Goal: Find specific page/section: Find specific page/section

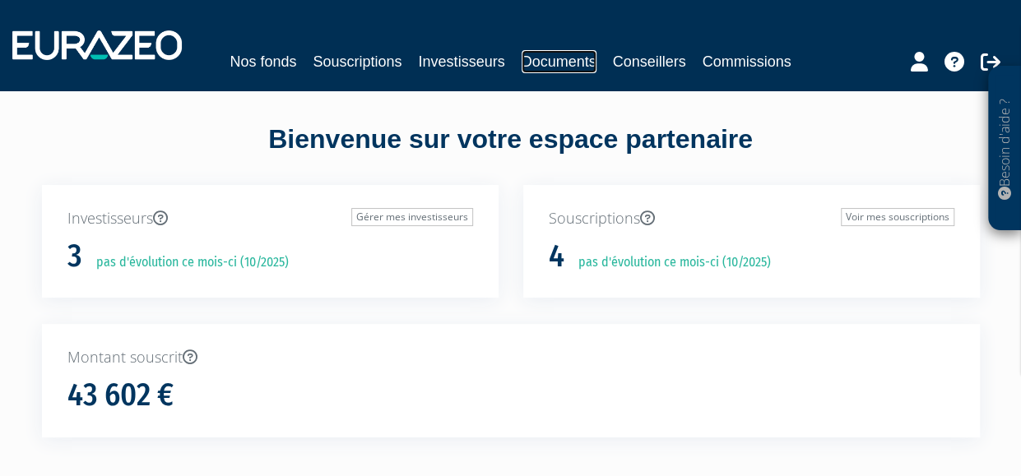
click at [571, 63] on link "Documents" at bounding box center [559, 61] width 75 height 23
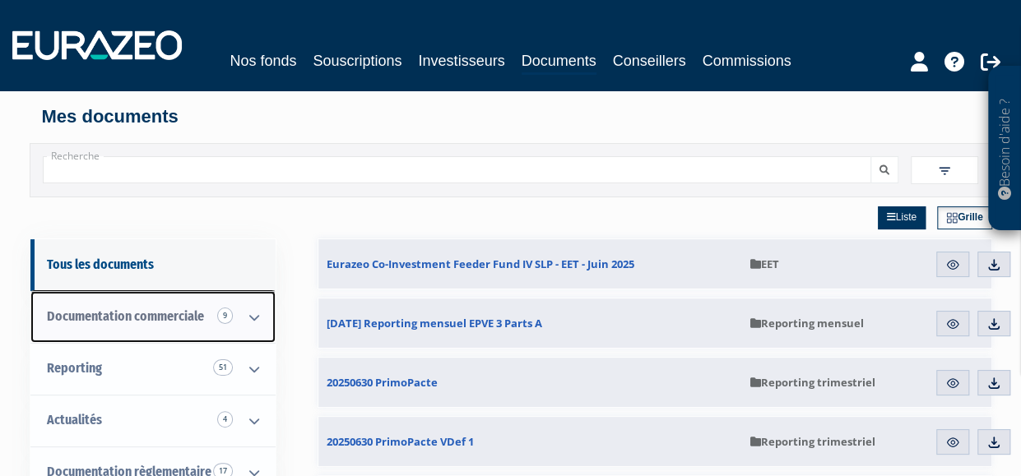
click at [255, 310] on icon at bounding box center [254, 317] width 43 height 51
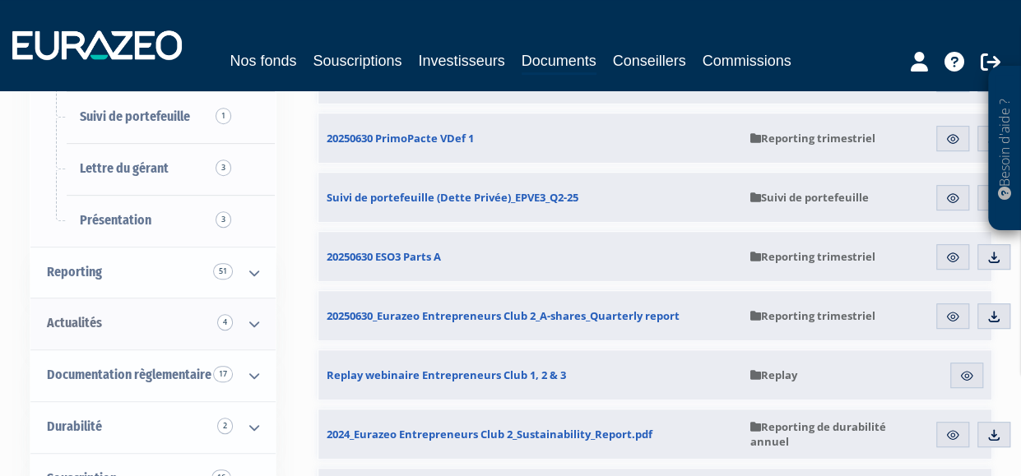
scroll to position [411, 0]
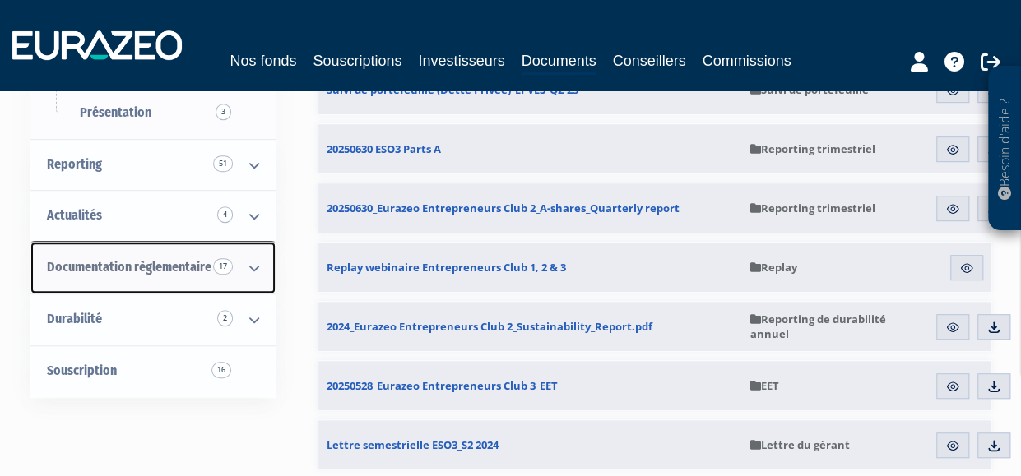
click at [256, 269] on icon at bounding box center [254, 268] width 43 height 51
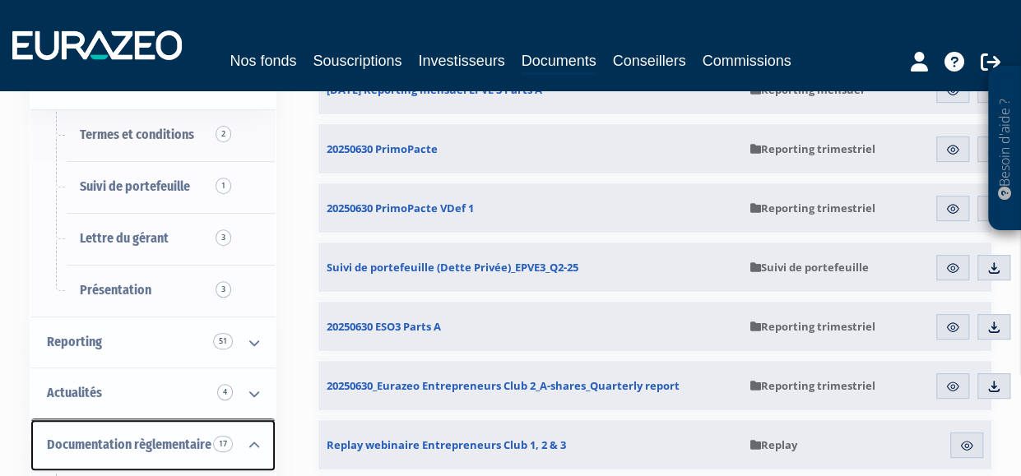
scroll to position [0, 0]
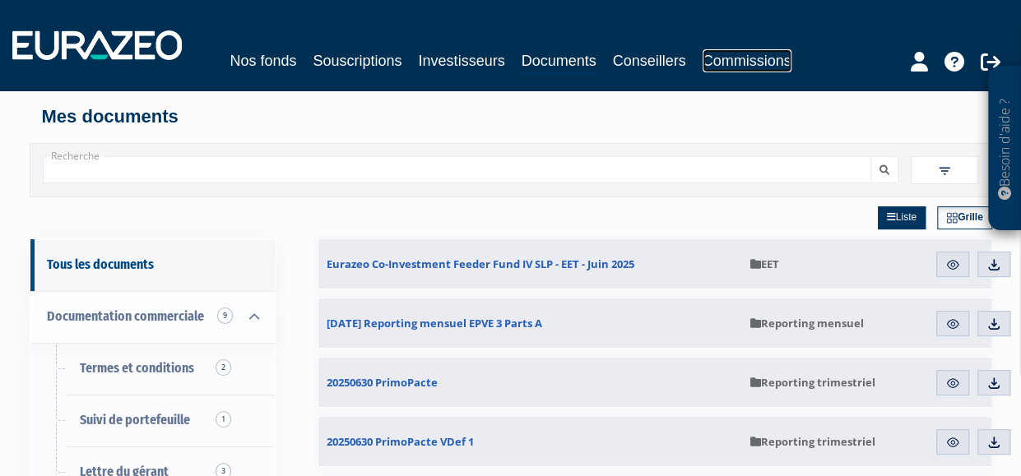
click at [736, 57] on link "Commissions" at bounding box center [747, 60] width 89 height 23
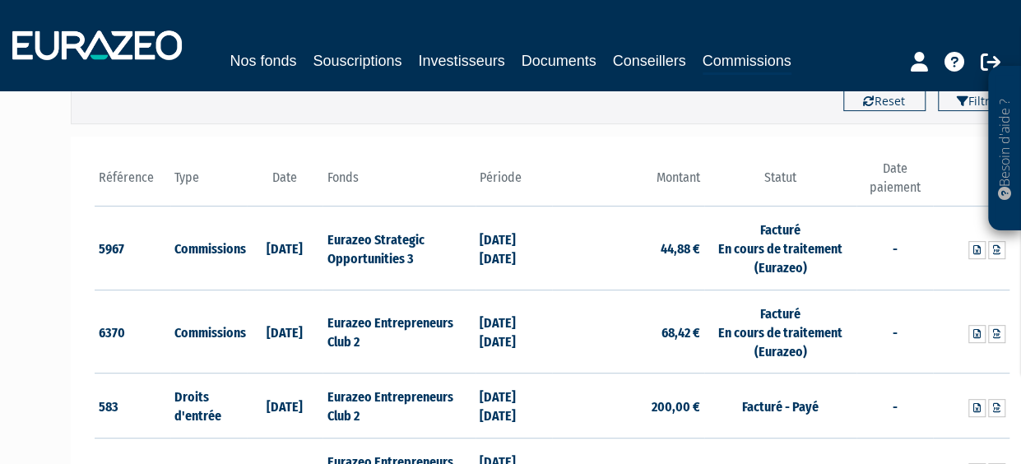
scroll to position [165, 0]
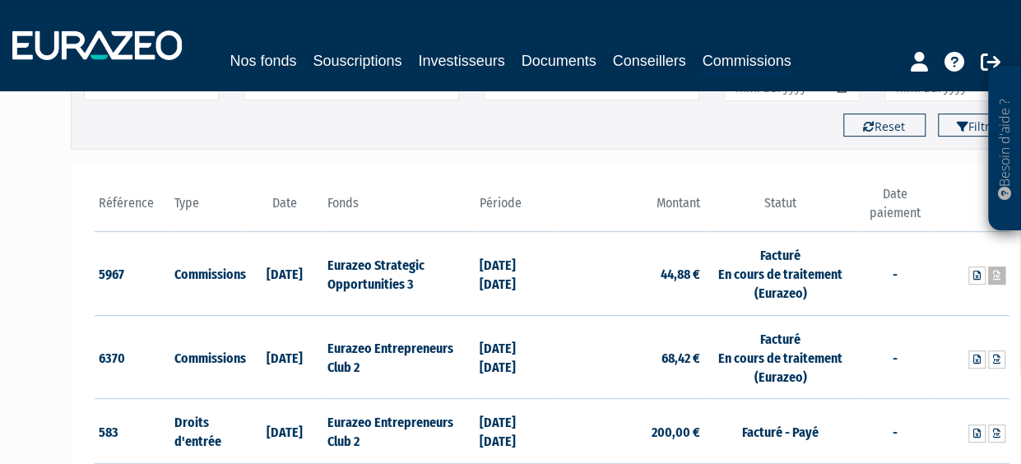
click at [1002, 279] on link at bounding box center [996, 276] width 17 height 18
